Goal: Task Accomplishment & Management: Use online tool/utility

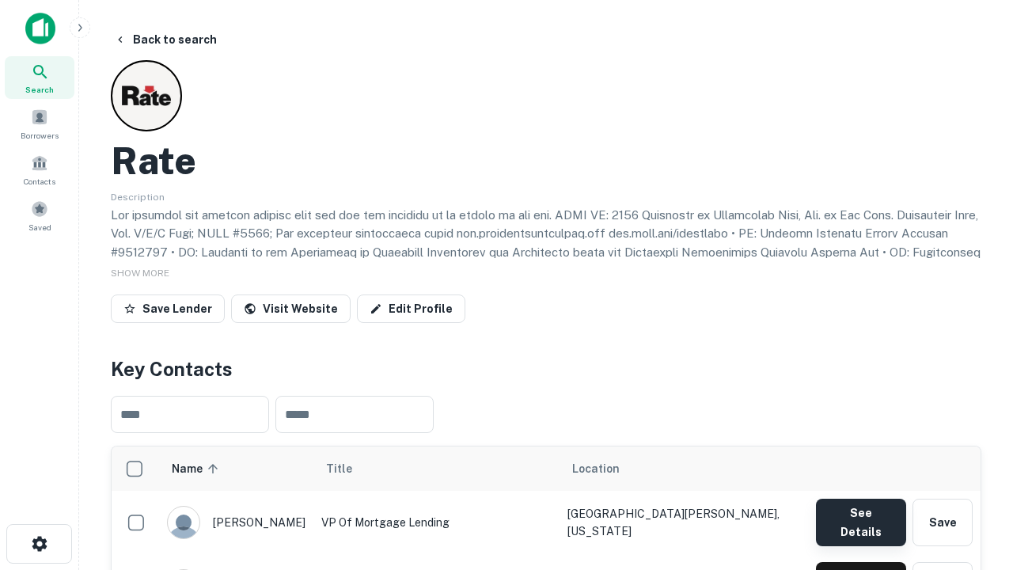
click at [860, 514] on button "See Details" at bounding box center [861, 522] width 90 height 47
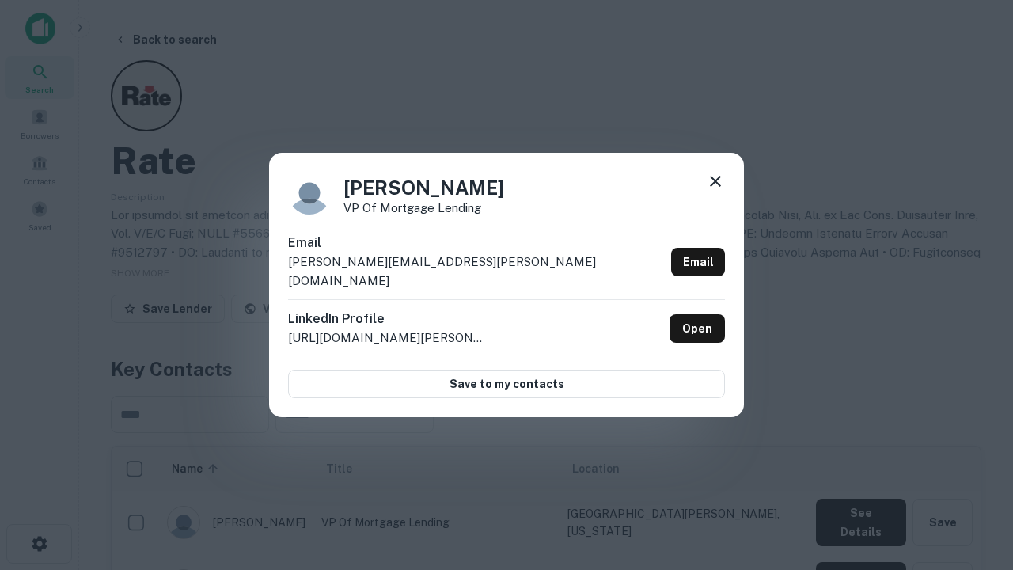
click at [715, 191] on icon at bounding box center [715, 181] width 19 height 19
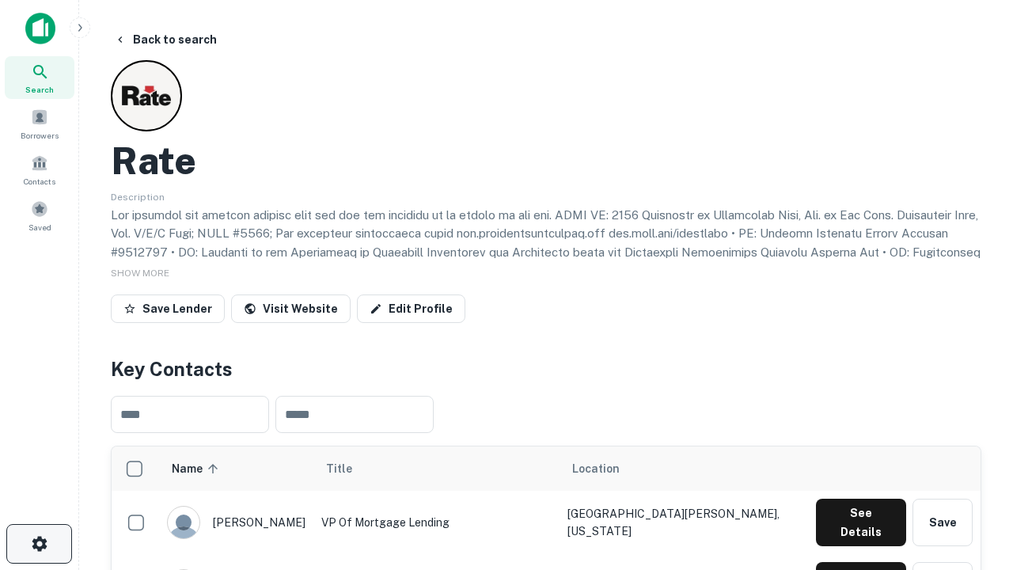
click at [39, 544] on icon "button" at bounding box center [39, 543] width 19 height 19
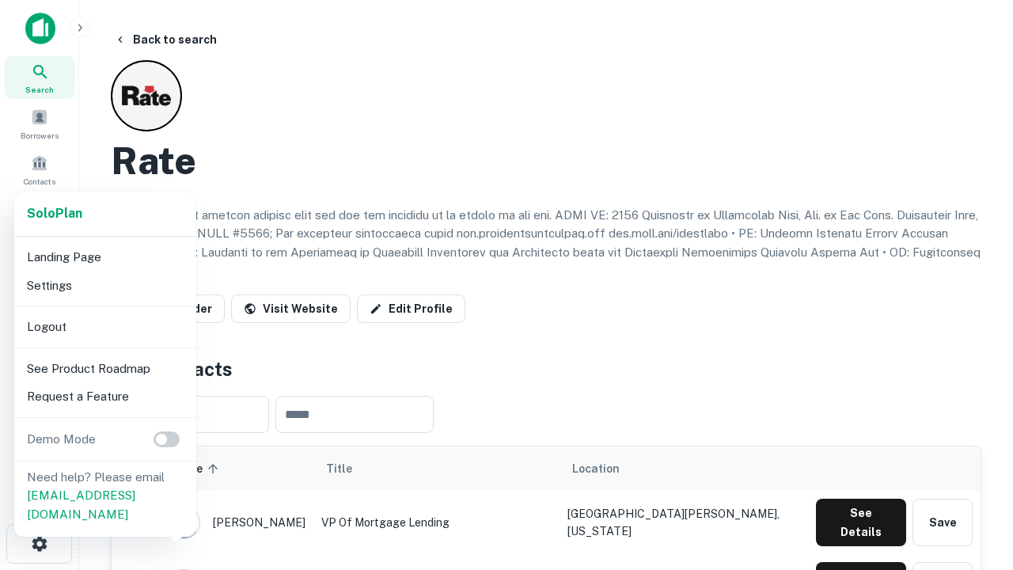
click at [104, 326] on li "Logout" at bounding box center [105, 327] width 169 height 28
